Goal: Information Seeking & Learning: Learn about a topic

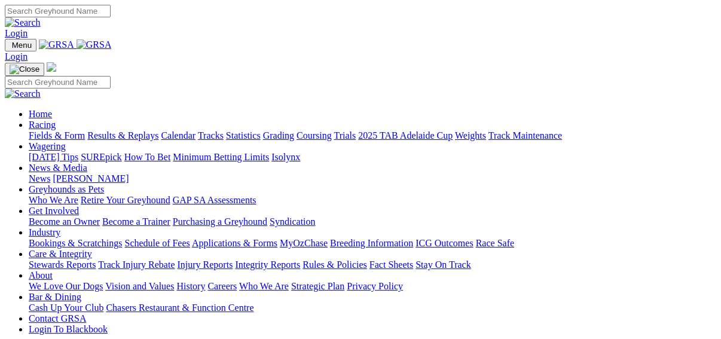
click at [37, 130] on link "Fields & Form" at bounding box center [57, 135] width 56 height 10
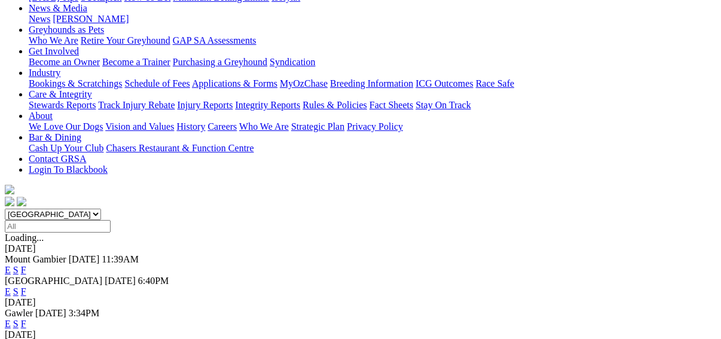
scroll to position [239, 0]
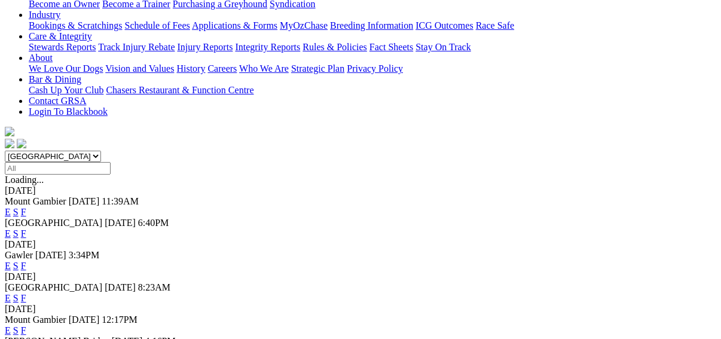
click at [26, 293] on link "F" at bounding box center [23, 298] width 5 height 10
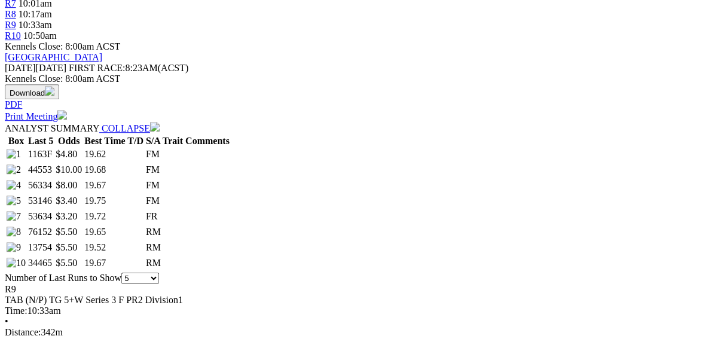
scroll to position [574, 0]
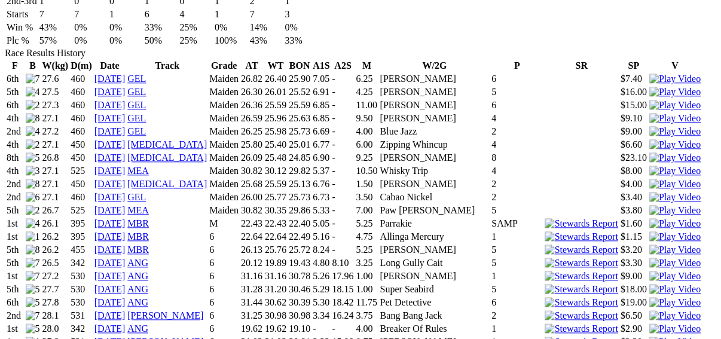
scroll to position [861, 0]
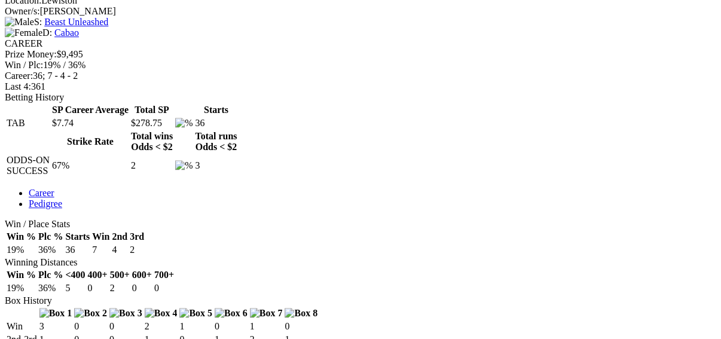
scroll to position [335, 0]
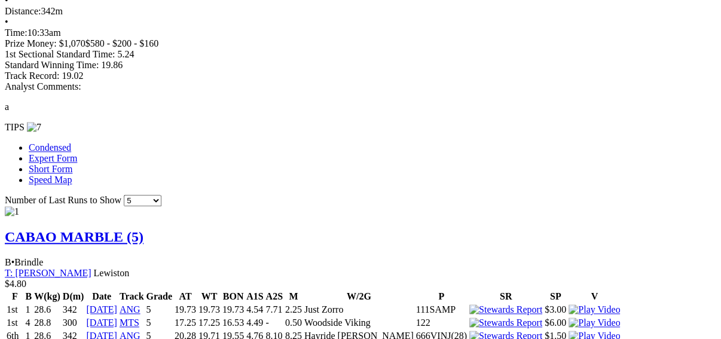
scroll to position [909, 0]
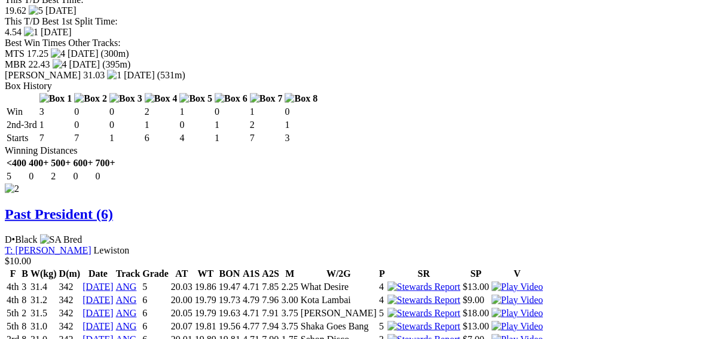
scroll to position [1530, 0]
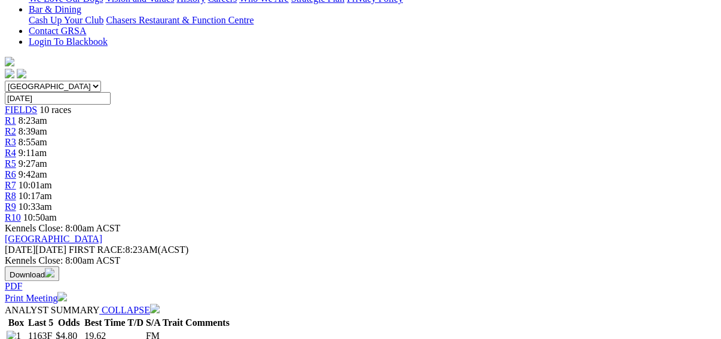
scroll to position [96, 0]
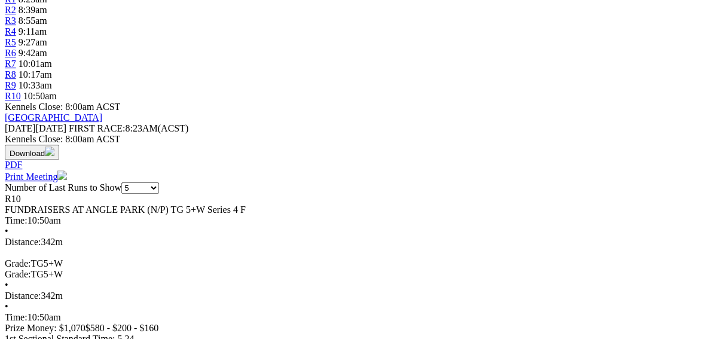
scroll to position [48, 0]
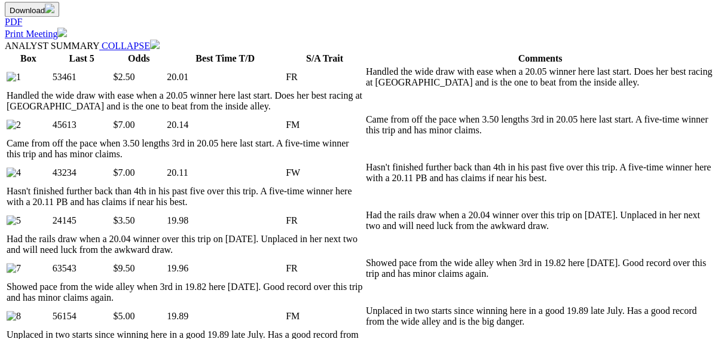
scroll to position [574, 0]
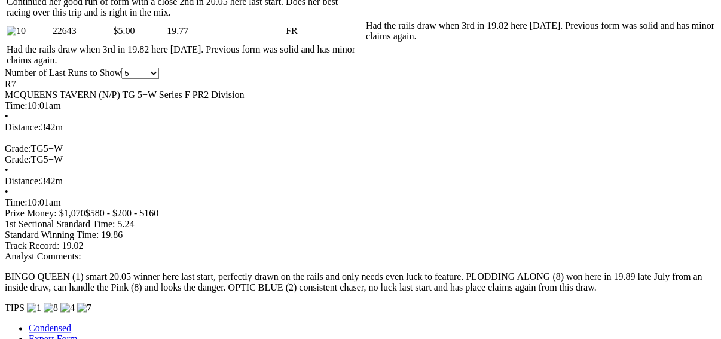
scroll to position [957, 0]
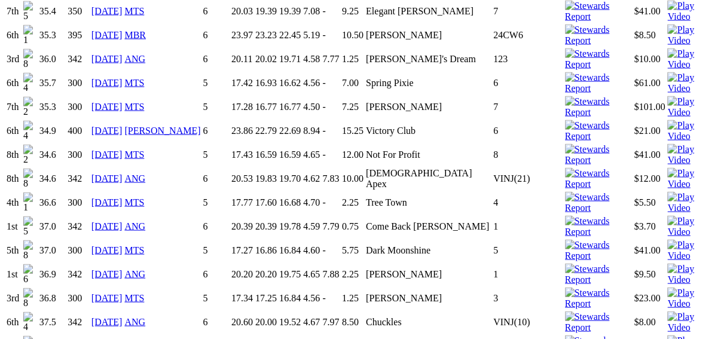
scroll to position [1674, 0]
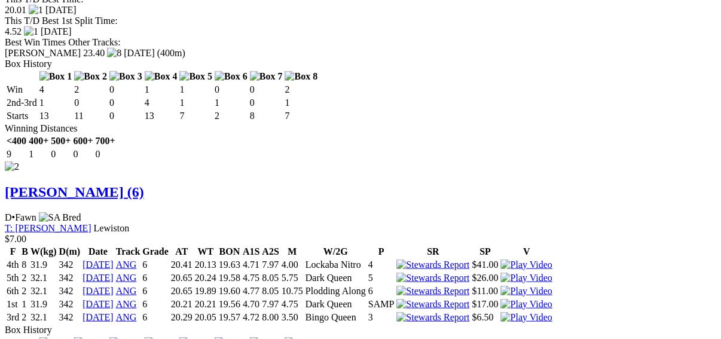
scroll to position [2009, 0]
